Goal: Book appointment/travel/reservation

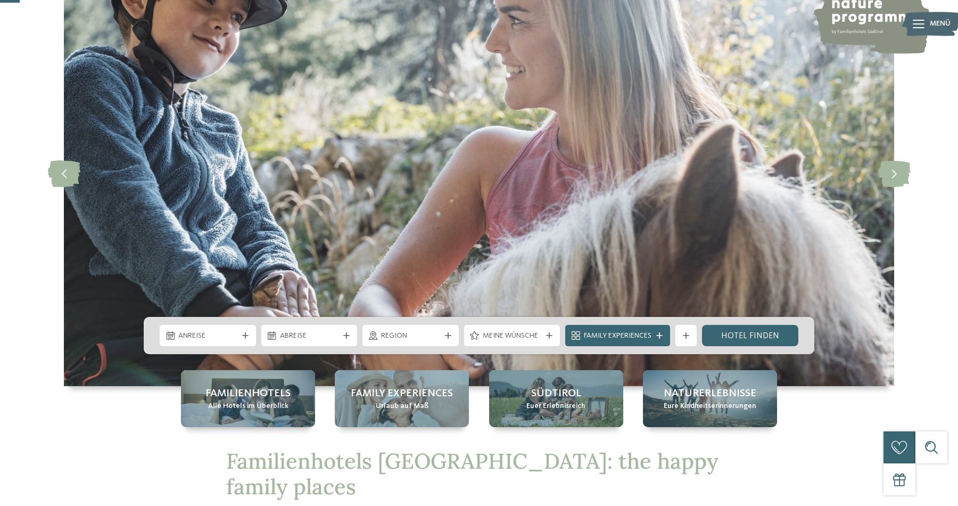
scroll to position [94, 0]
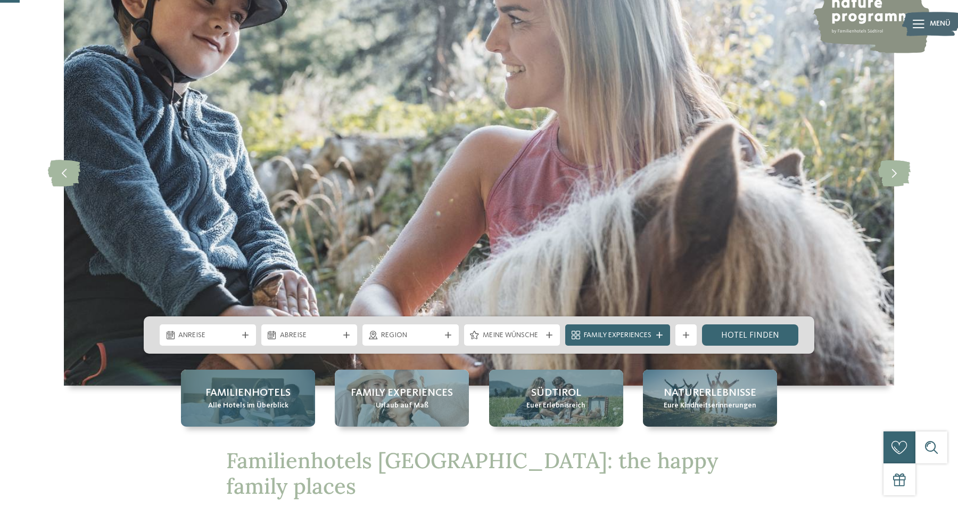
click at [299, 377] on div "Familienhotels Alle Hotels im Überblick" at bounding box center [248, 397] width 134 height 57
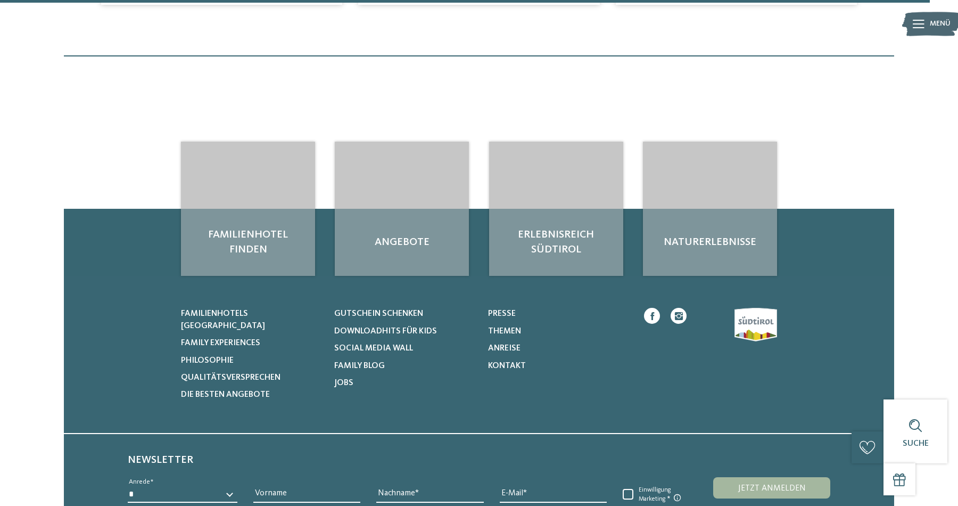
scroll to position [3477, 0]
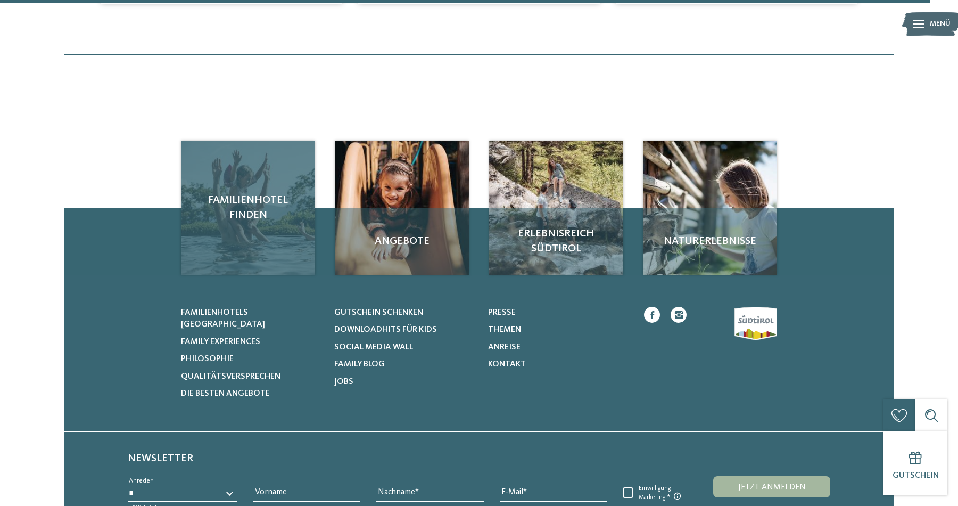
click at [279, 217] on div "Familienhotel finden" at bounding box center [248, 208] width 134 height 134
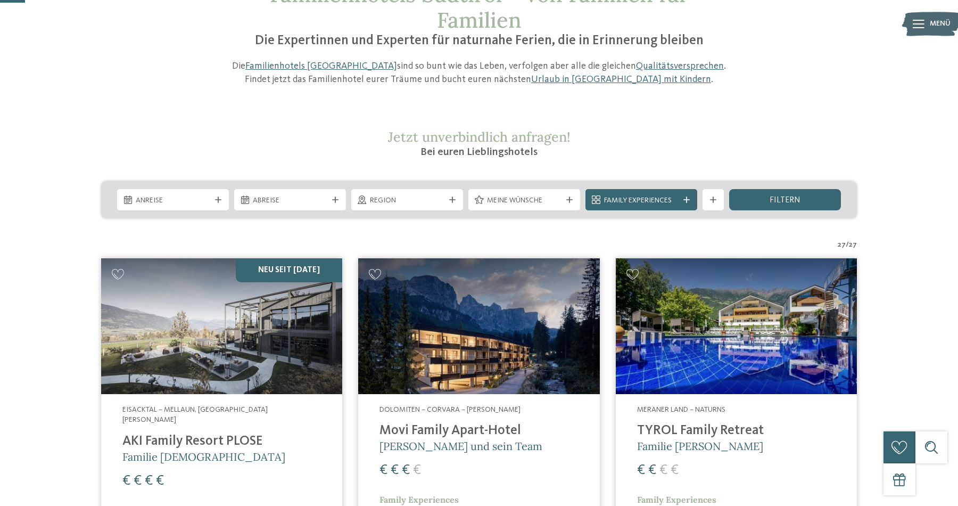
scroll to position [94, 0]
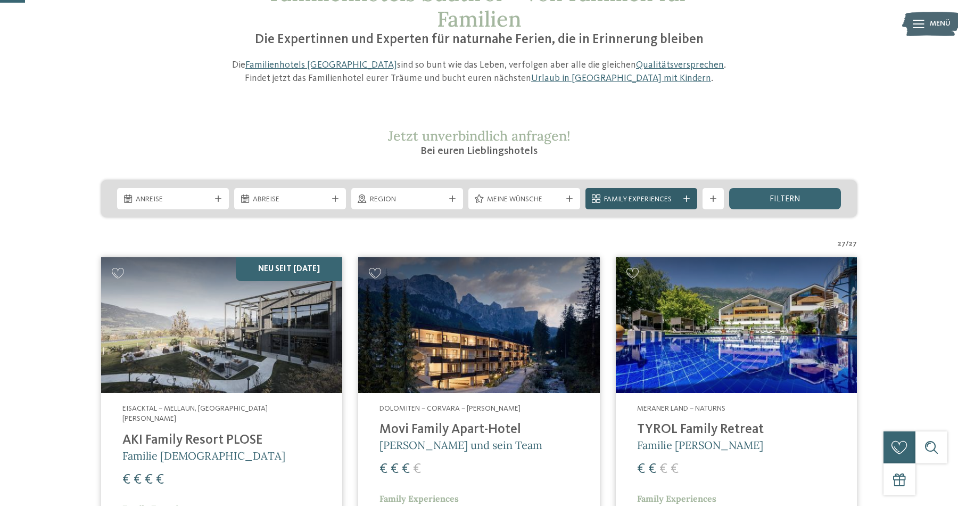
click at [638, 191] on div "Family Experiences" at bounding box center [642, 198] width 112 height 21
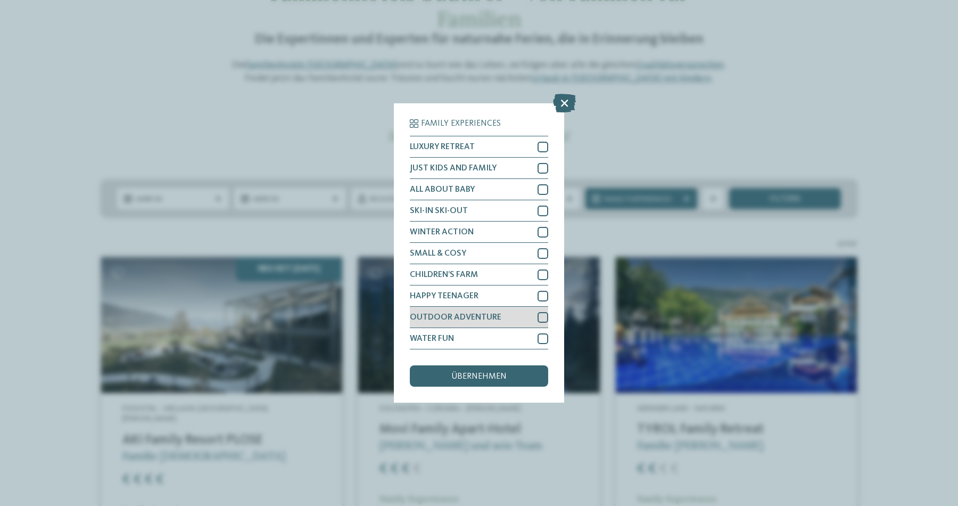
click at [521, 323] on div "OUTDOOR ADVENTURE" at bounding box center [479, 317] width 138 height 21
click at [567, 104] on icon at bounding box center [564, 103] width 23 height 19
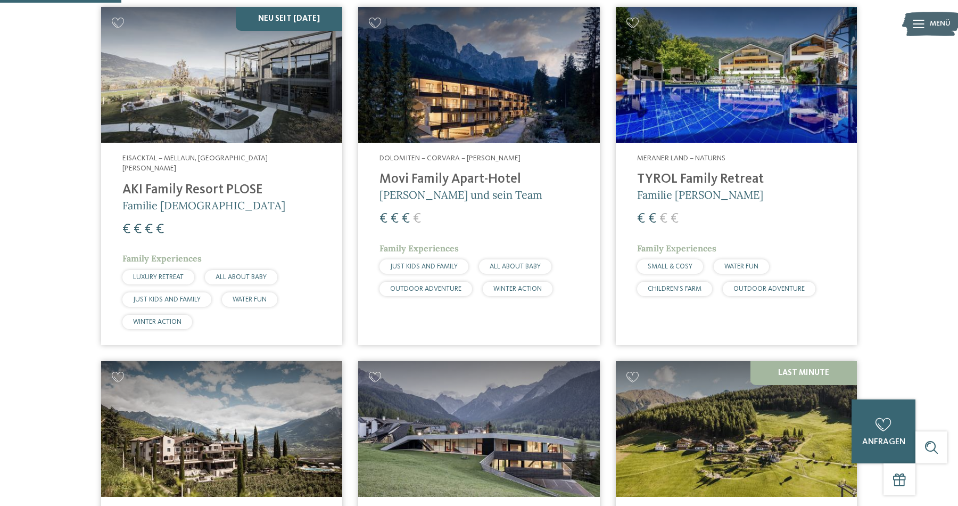
scroll to position [0, 0]
